Goal: Transaction & Acquisition: Purchase product/service

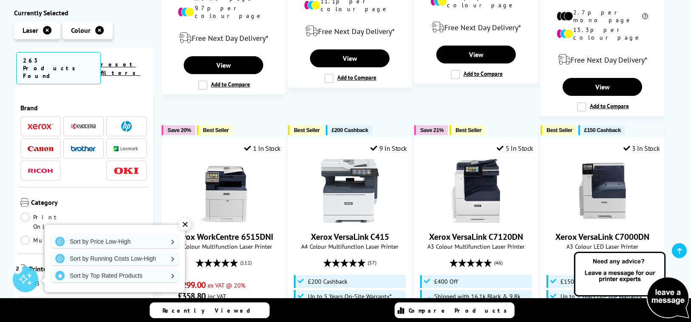
scroll to position [909, 0]
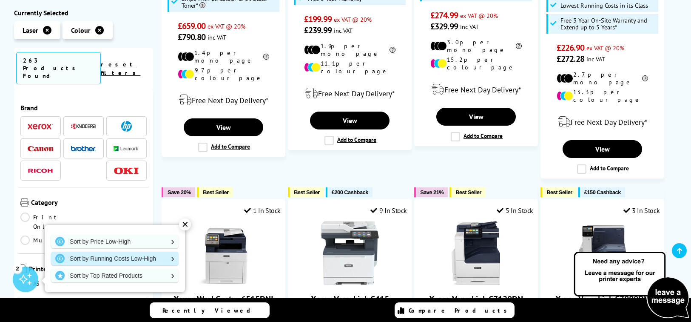
click at [113, 259] on link "Sort by Running Costs Low-High" at bounding box center [115, 258] width 128 height 14
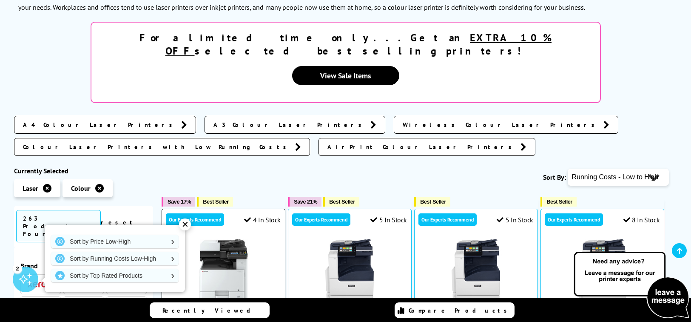
scroll to position [173, 0]
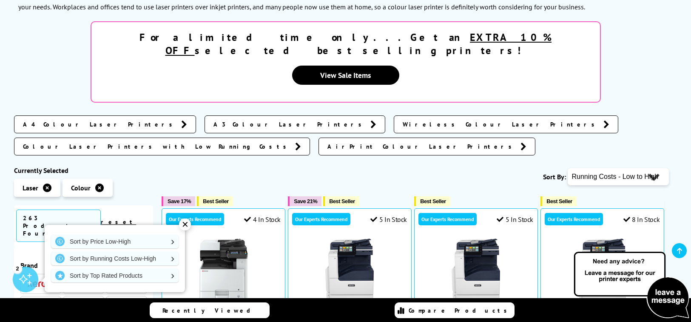
click at [403, 120] on span "Wireless Colour Laser Printers" at bounding box center [501, 124] width 197 height 9
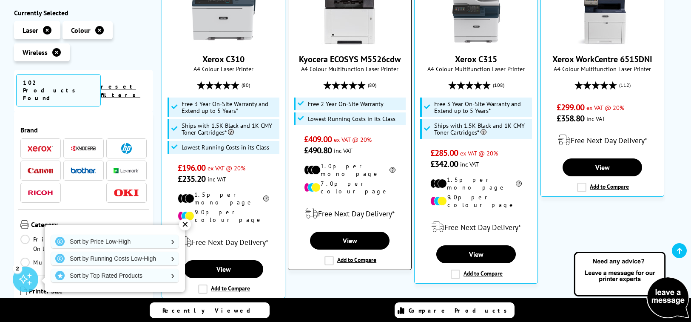
scroll to position [369, 0]
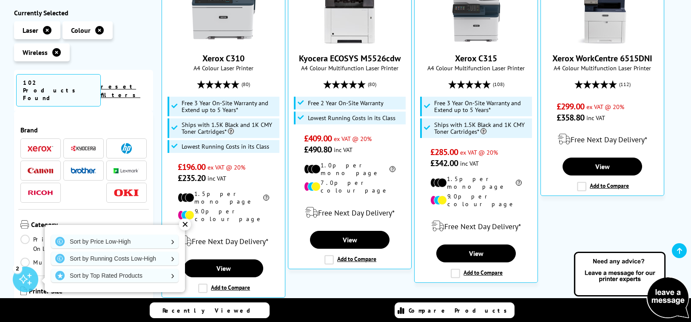
click at [126, 143] on img at bounding box center [126, 148] width 11 height 11
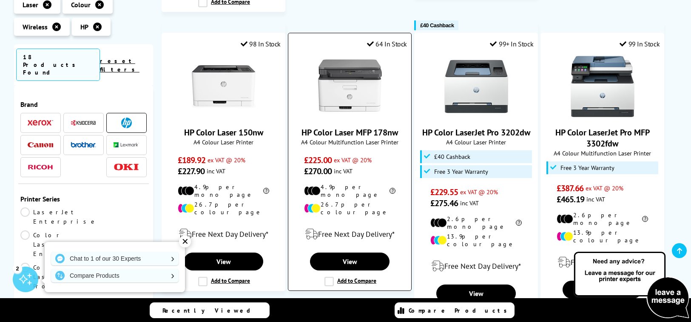
scroll to position [847, 0]
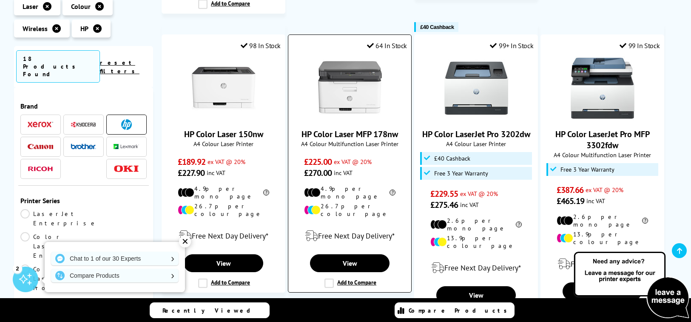
click at [340, 129] on link "HP Color Laser MFP 178nw" at bounding box center [350, 134] width 97 height 11
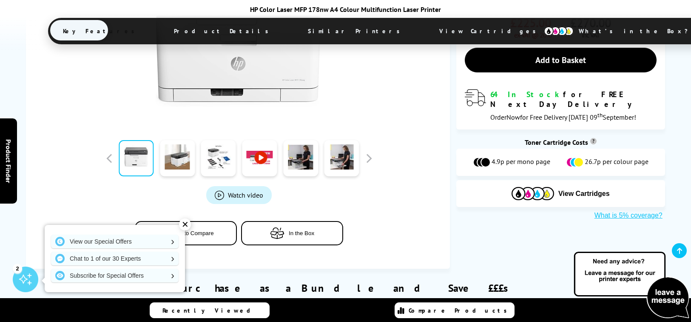
scroll to position [221, 0]
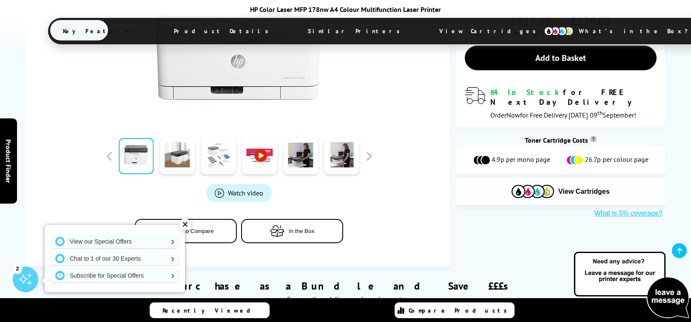
click at [225, 159] on link at bounding box center [218, 156] width 35 height 36
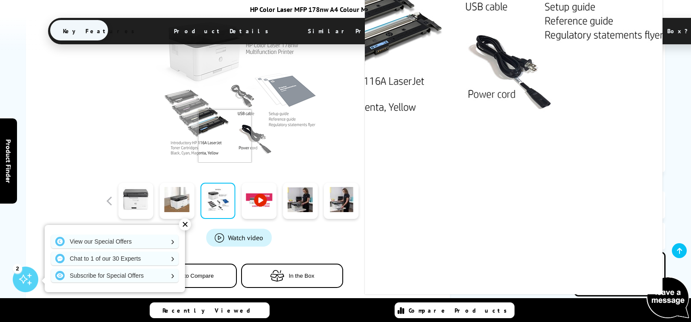
scroll to position [176, 0]
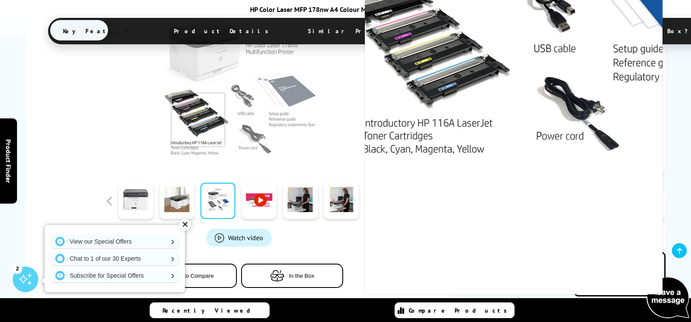
click at [198, 120] on img at bounding box center [239, 79] width 167 height 167
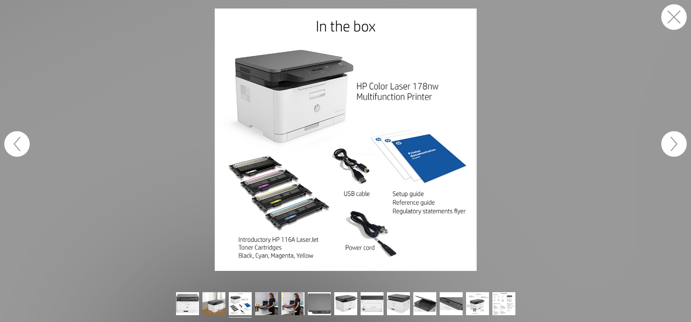
click at [673, 14] on button "button" at bounding box center [675, 17] width 26 height 26
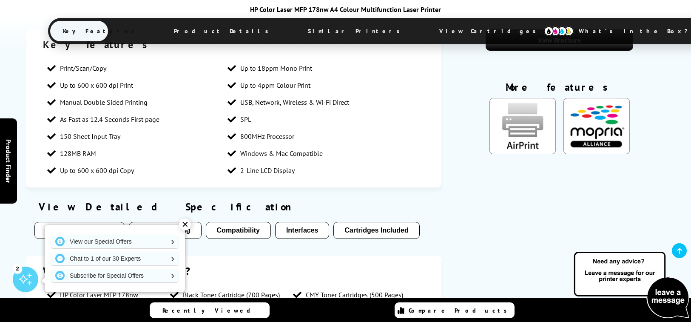
scroll to position [606, 0]
click at [544, 30] on img at bounding box center [559, 30] width 30 height 9
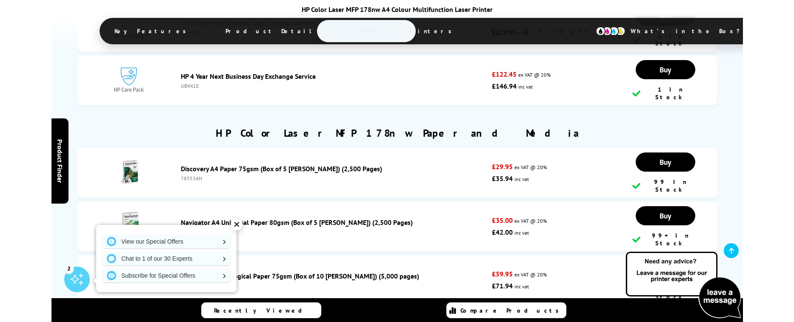
scroll to position [2824, 0]
